Goal: Ask a question: Seek information or help from site administrators or community

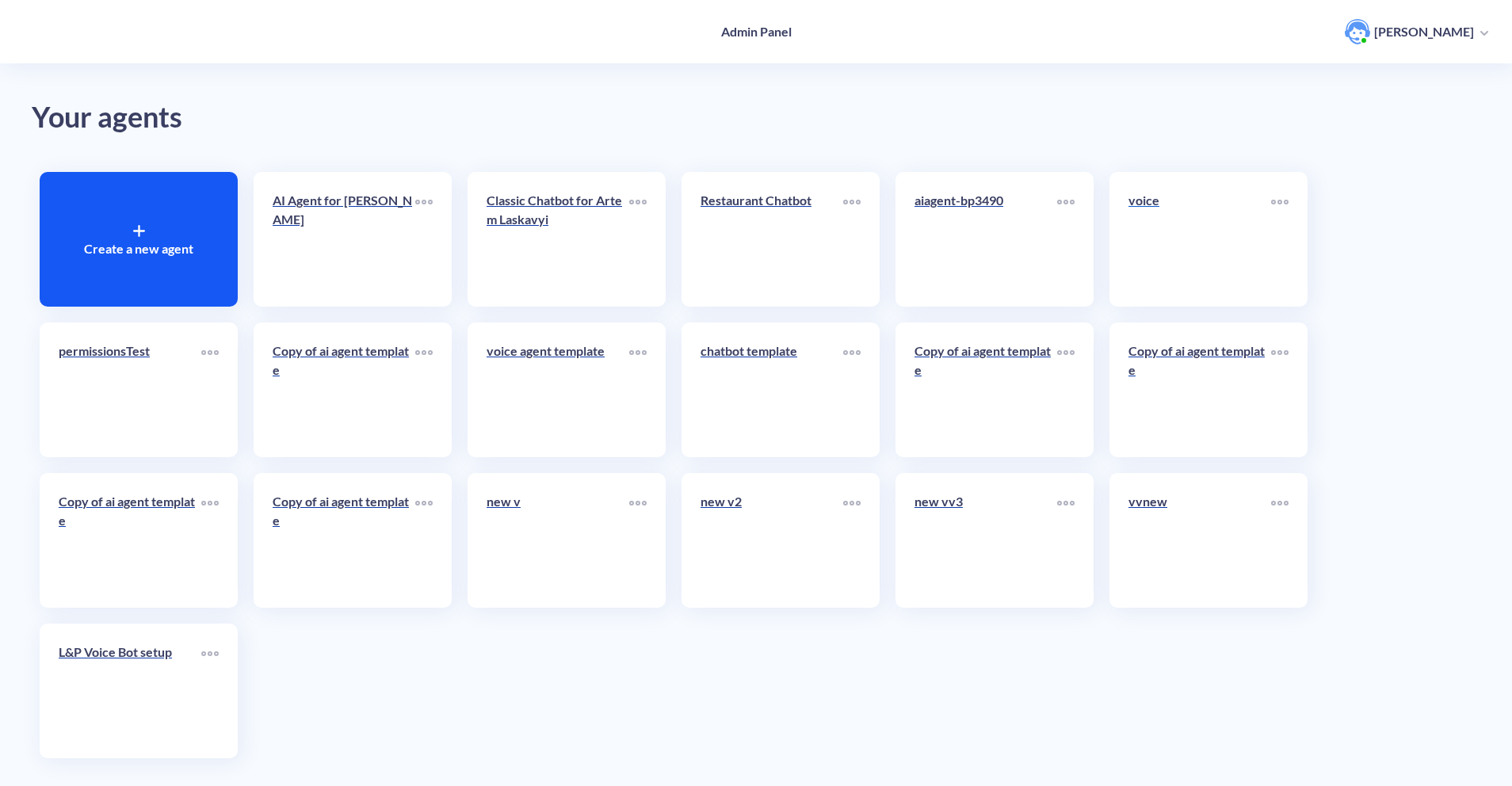
click at [1139, 262] on link "voice" at bounding box center [1199, 239] width 143 height 97
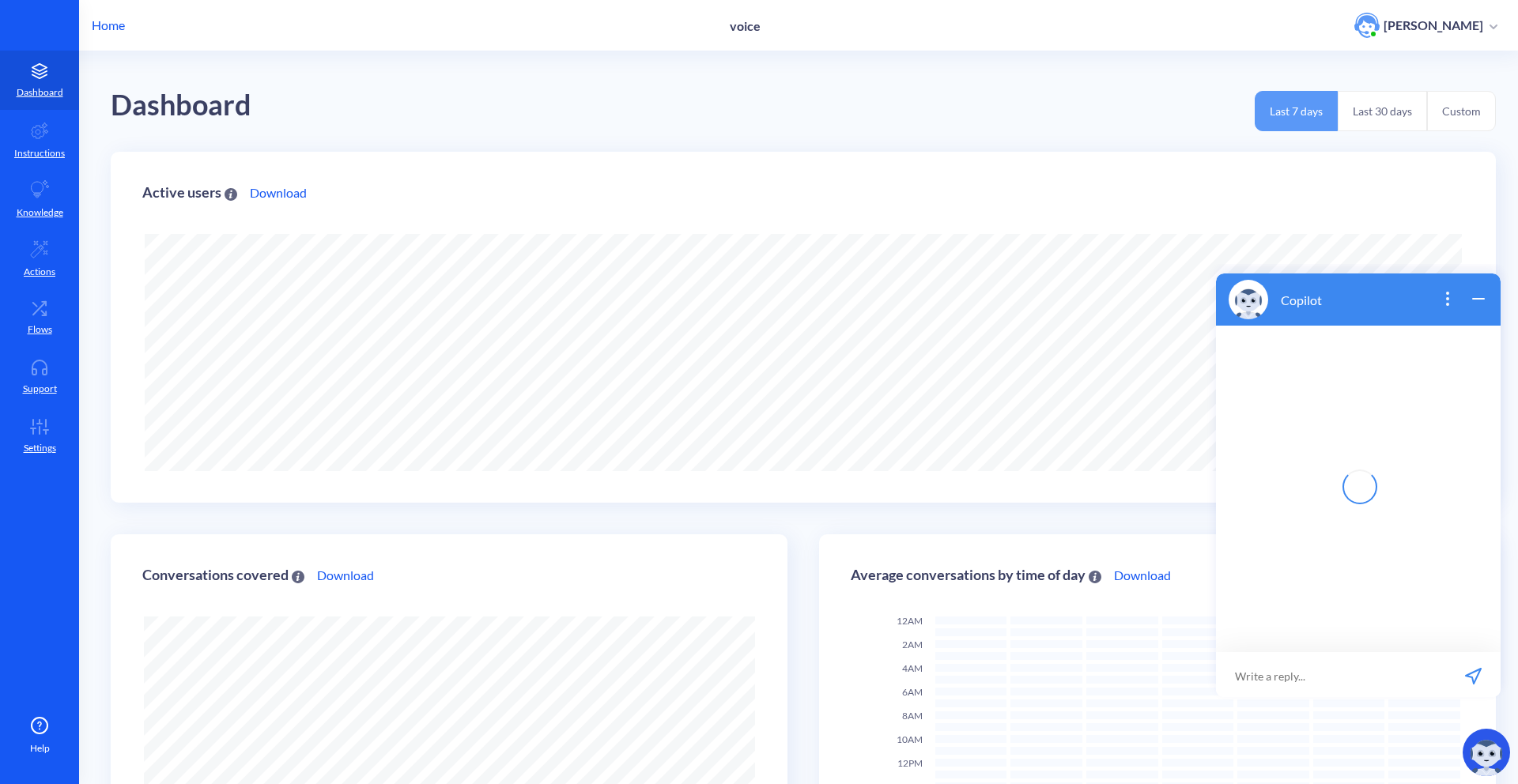
scroll to position [3, 0]
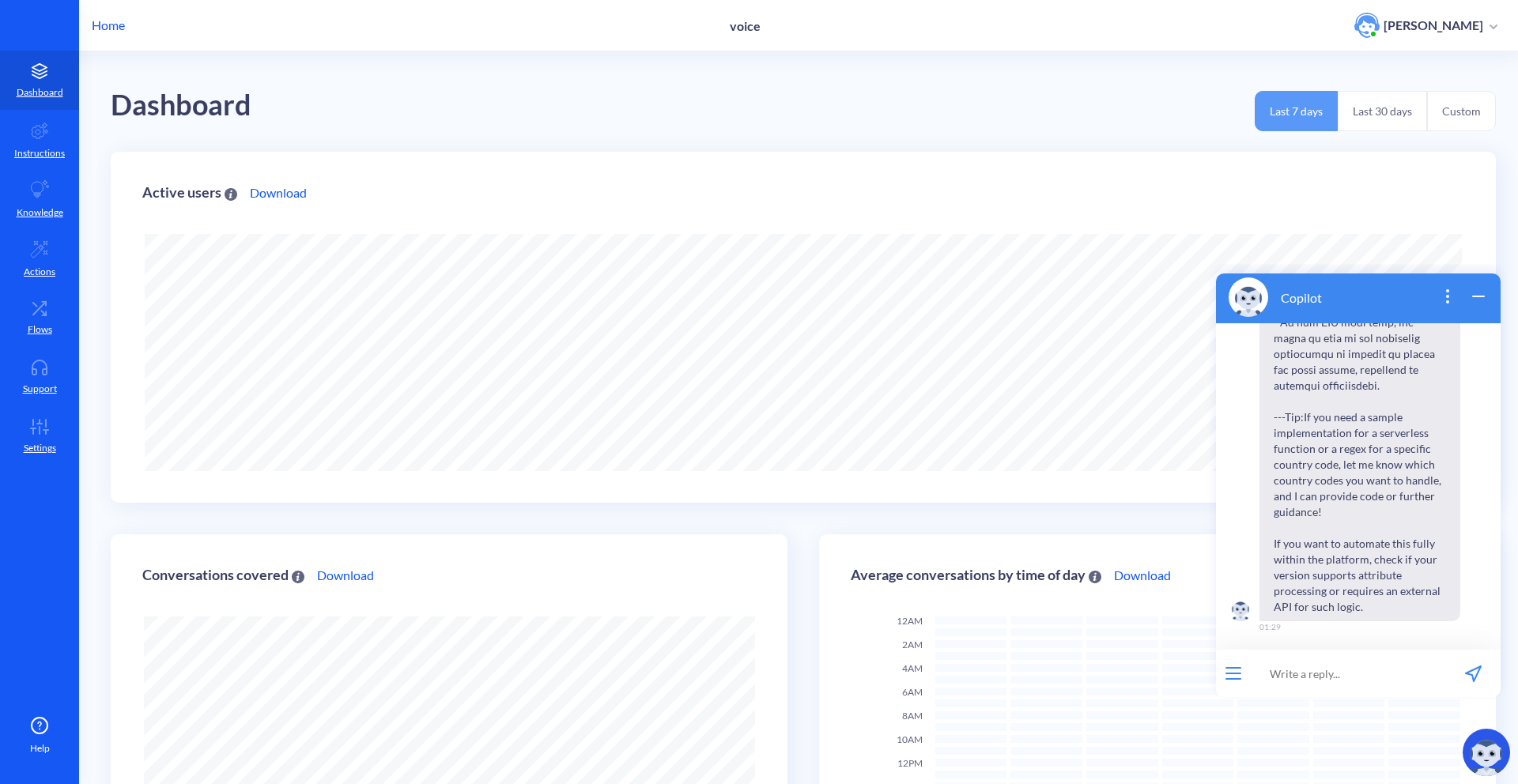
click at [1321, 686] on input at bounding box center [1349, 673] width 195 height 48
type input "how to clean attribute? (set it back to null)"
click at [1325, 488] on span "To clean (reset) an attribute and set it back to null on the platform, use the …" at bounding box center [1360, 408] width 201 height 424
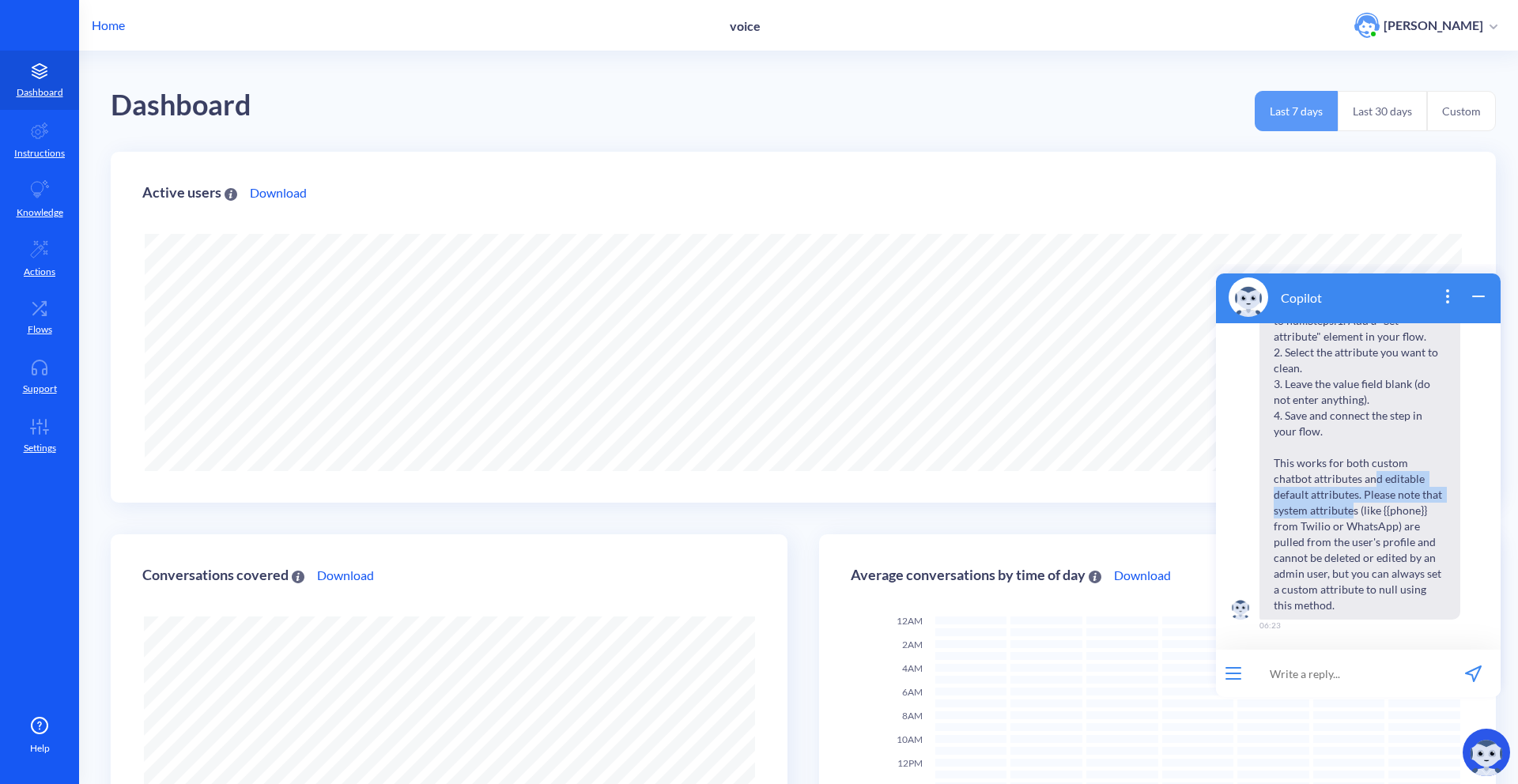
drag, startPoint x: 1328, startPoint y: 484, endPoint x: 1311, endPoint y: 513, distance: 33.6
click at [1311, 513] on span "To clean (reset) an attribute and set it back to null on the platform, use the …" at bounding box center [1360, 408] width 201 height 424
drag, startPoint x: 1311, startPoint y: 507, endPoint x: 1304, endPoint y: 525, distance: 19.3
click at [1304, 525] on span "To clean (reset) an attribute and set it back to null on the platform, use the …" at bounding box center [1360, 408] width 201 height 424
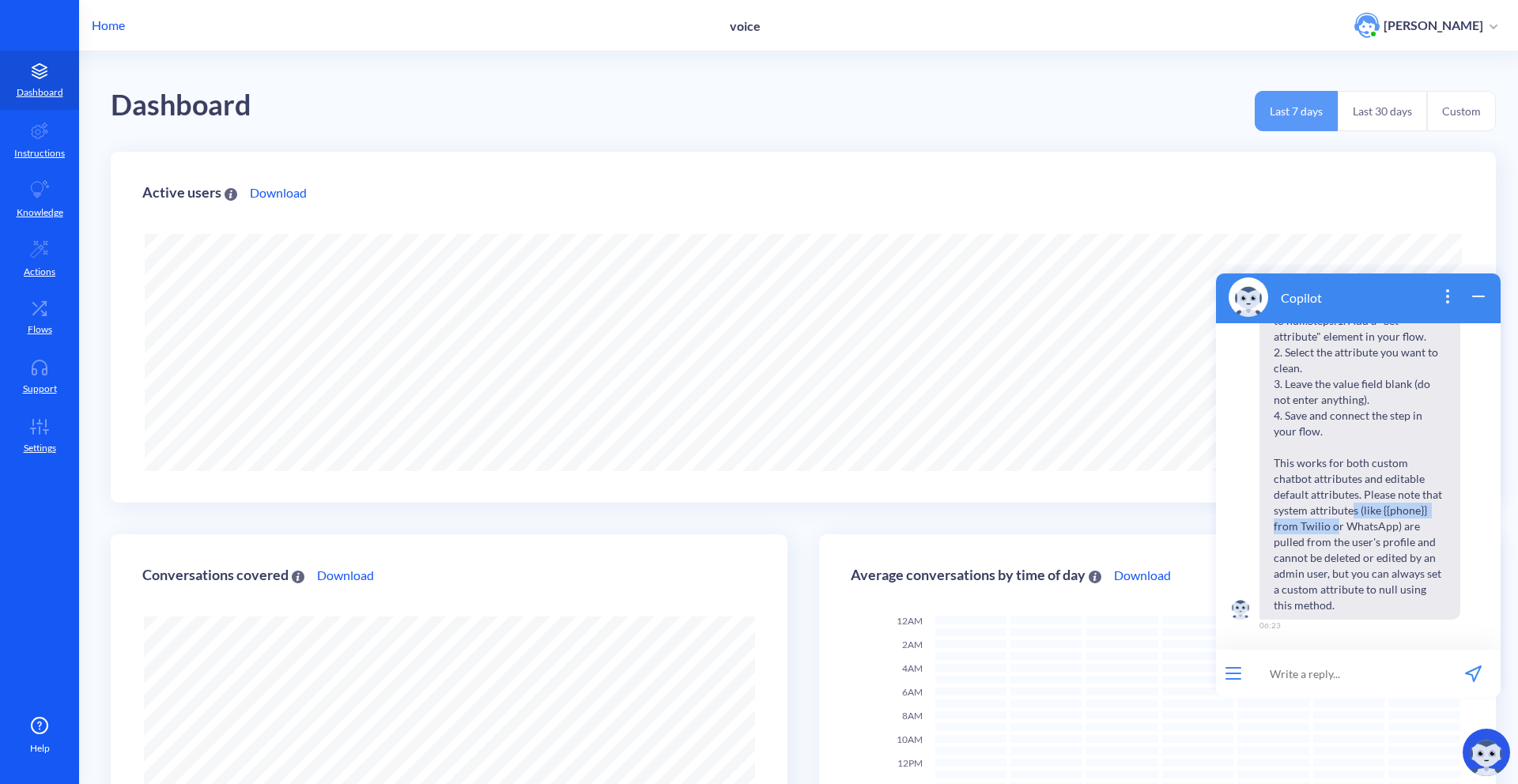
click at [1304, 525] on span "To clean (reset) an attribute and set it back to null on the platform, use the …" at bounding box center [1360, 408] width 201 height 424
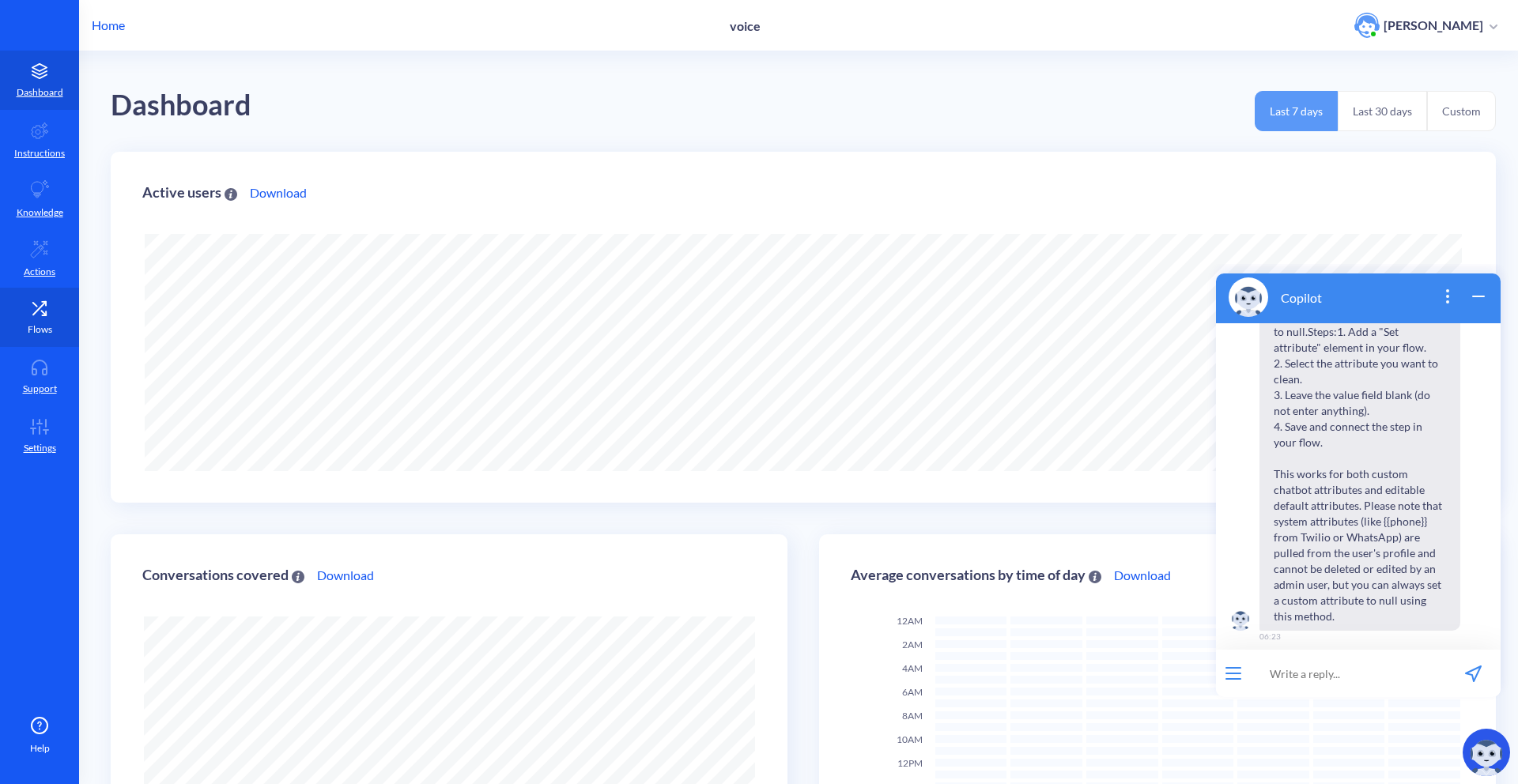
click at [54, 305] on icon at bounding box center [39, 309] width 32 height 16
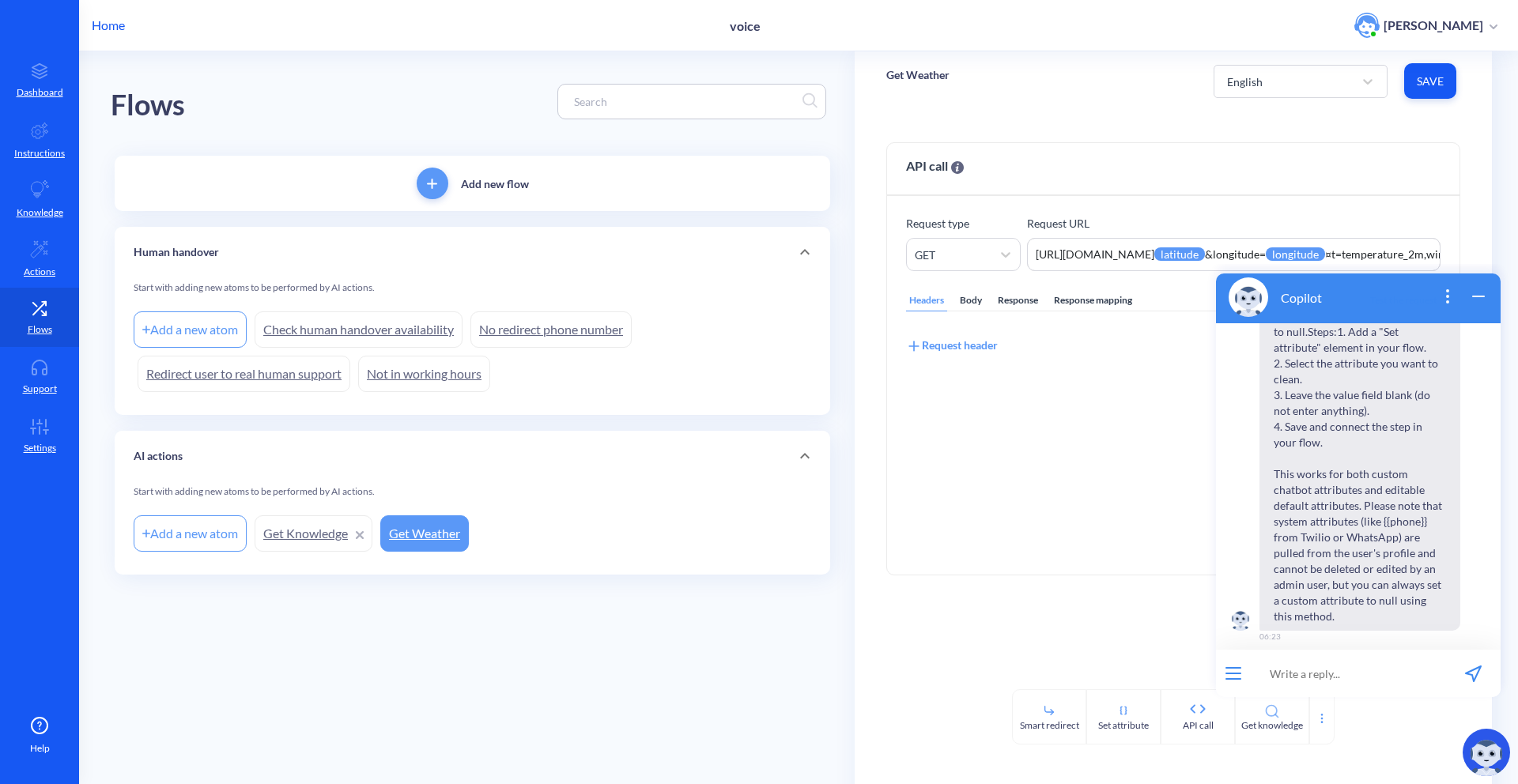
click at [1483, 303] on icon "wrap widget" at bounding box center [1478, 296] width 19 height 19
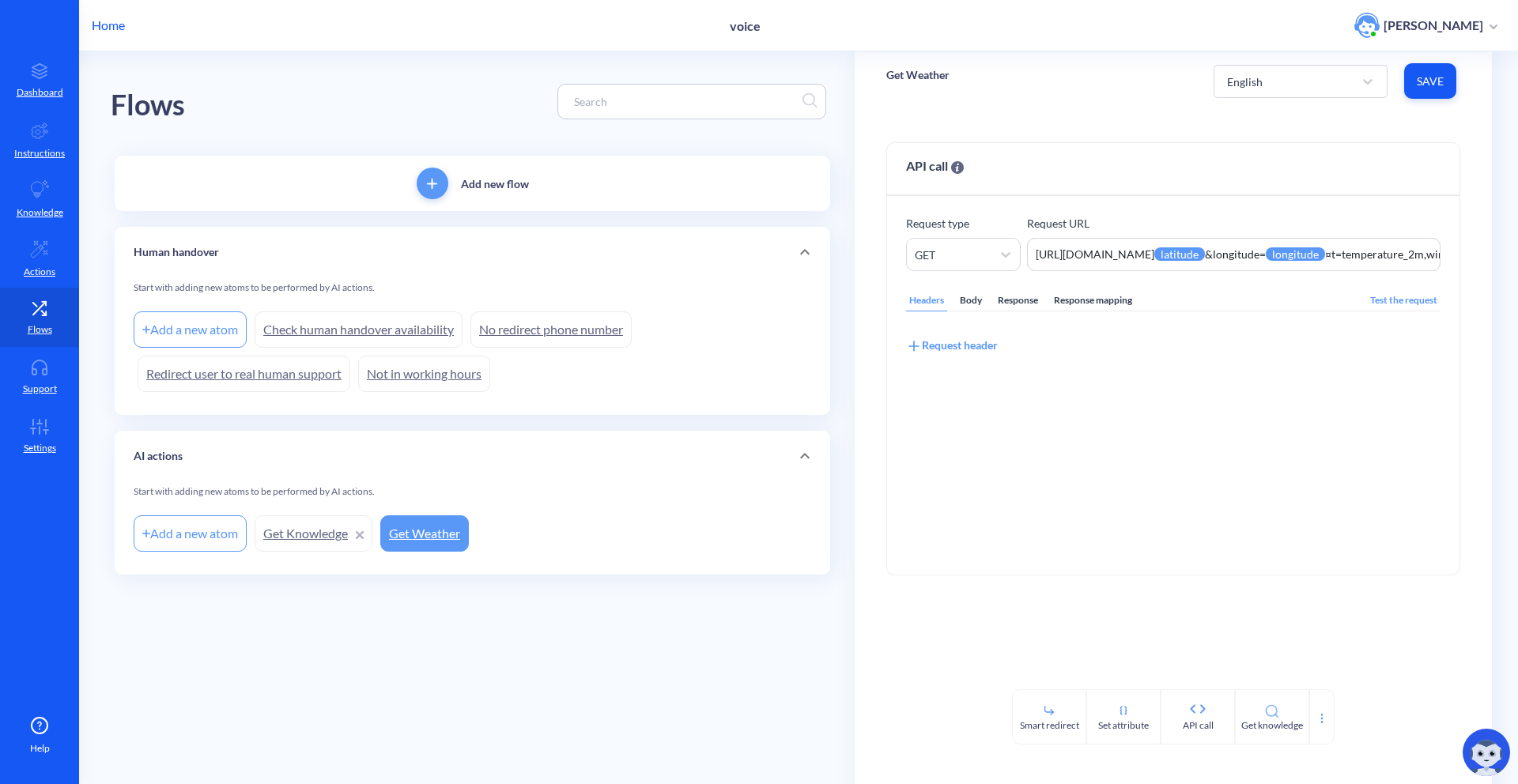
click at [406, 250] on div "Human handover" at bounding box center [473, 252] width 678 height 16
